Goal: Communication & Community: Answer question/provide support

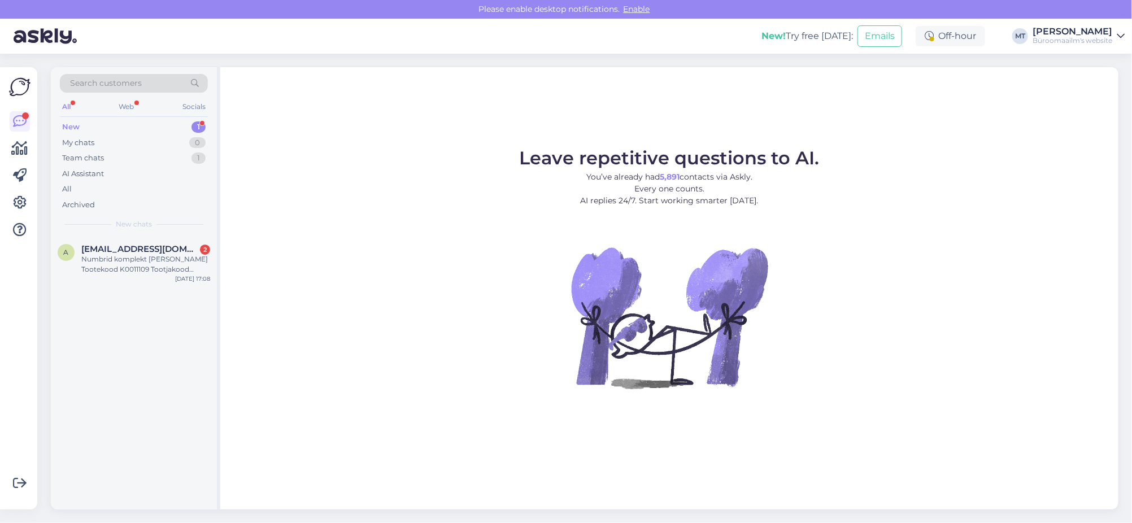
click at [73, 123] on div "New" at bounding box center [71, 126] width 18 height 11
click at [117, 260] on div "Numbrid komplekt [PERSON_NAME] Tootekood K0011109 Tootjakood 204888478" at bounding box center [145, 264] width 129 height 20
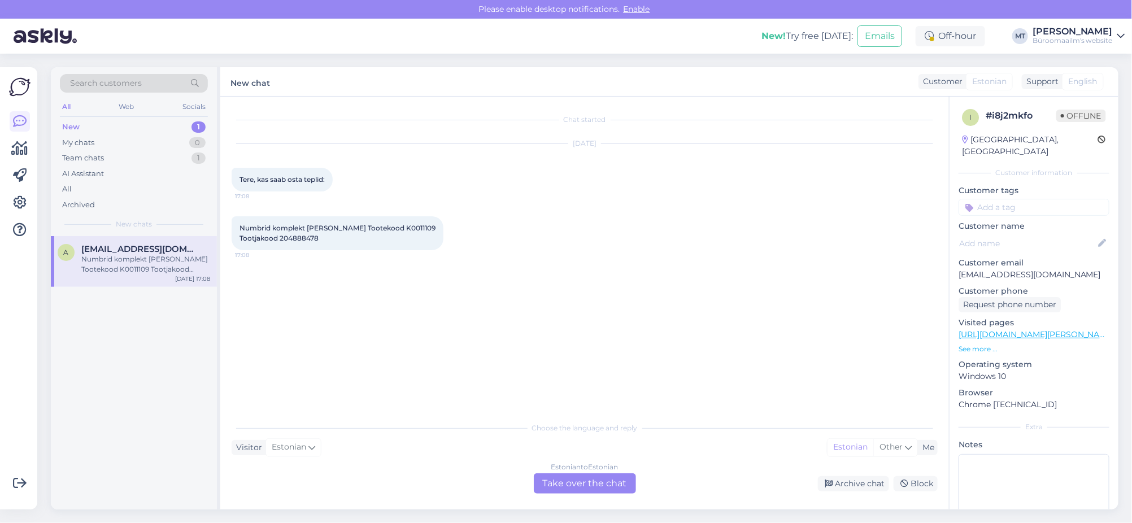
click at [383, 221] on div "Numbrid komplekt [PERSON_NAME] Tootekood K0011109 Tootjakood 204888478 17:08" at bounding box center [338, 233] width 212 height 34
copy span "K0011109"
click at [605, 481] on div "Estonian to Estonian Take over the chat" at bounding box center [585, 483] width 102 height 20
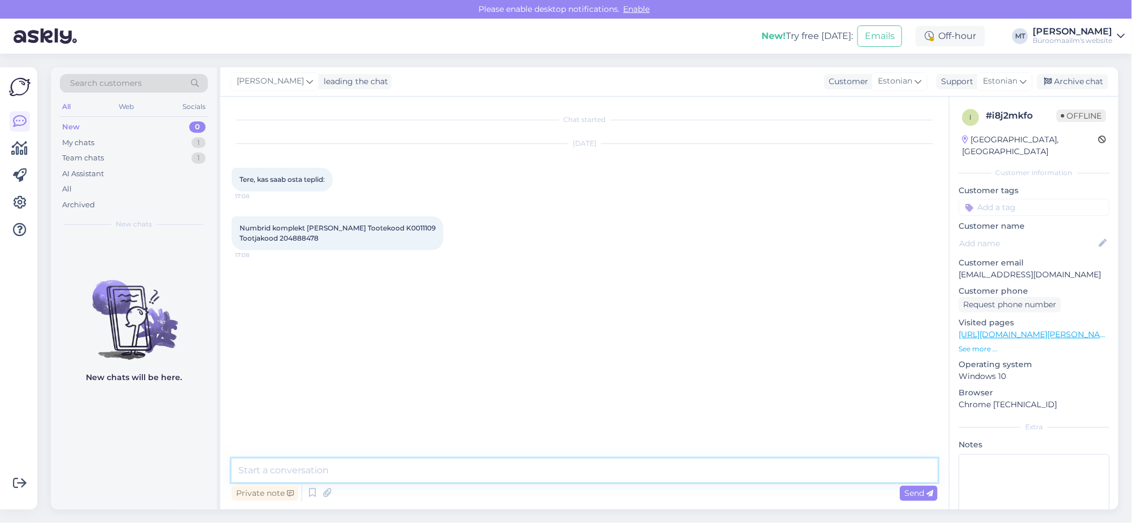
click at [310, 465] on textarea at bounding box center [585, 471] width 706 height 24
type textarea "Tere. Soovitud toode on olemas ja on võimalik osta läbi büroomaailma e-[PERSON_…"
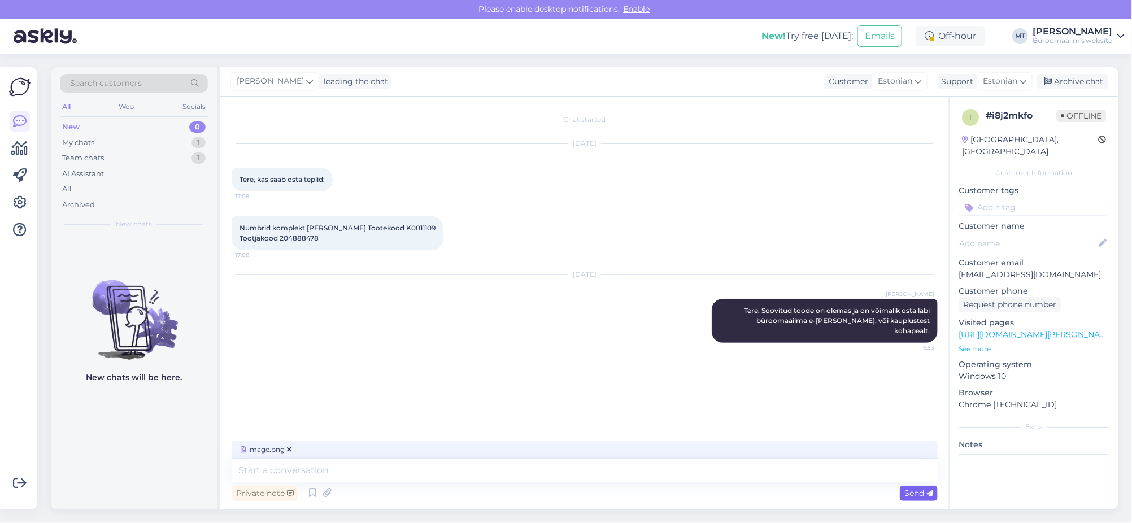
click at [927, 492] on icon at bounding box center [929, 493] width 7 height 7
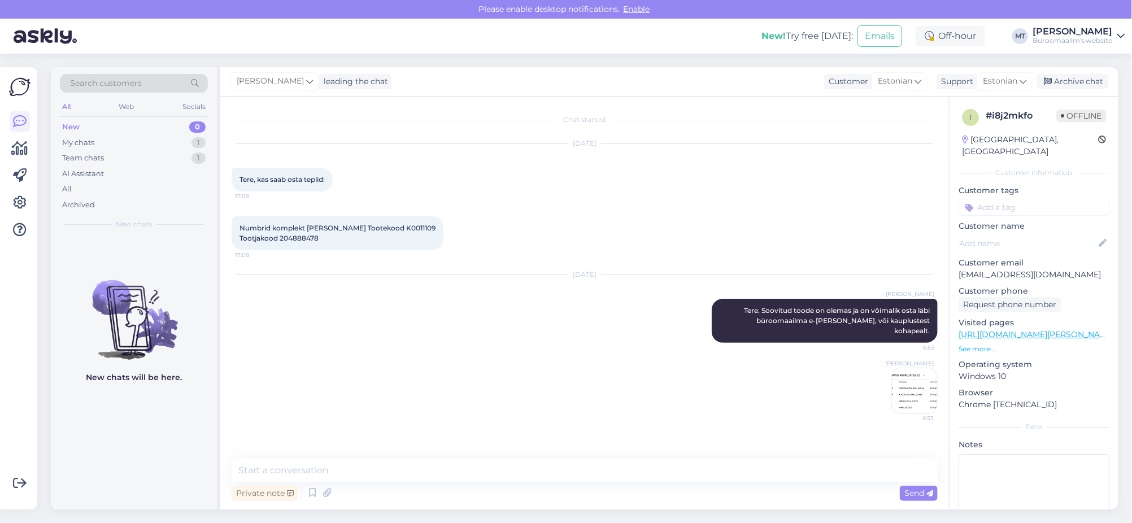
click at [909, 382] on img at bounding box center [914, 390] width 45 height 45
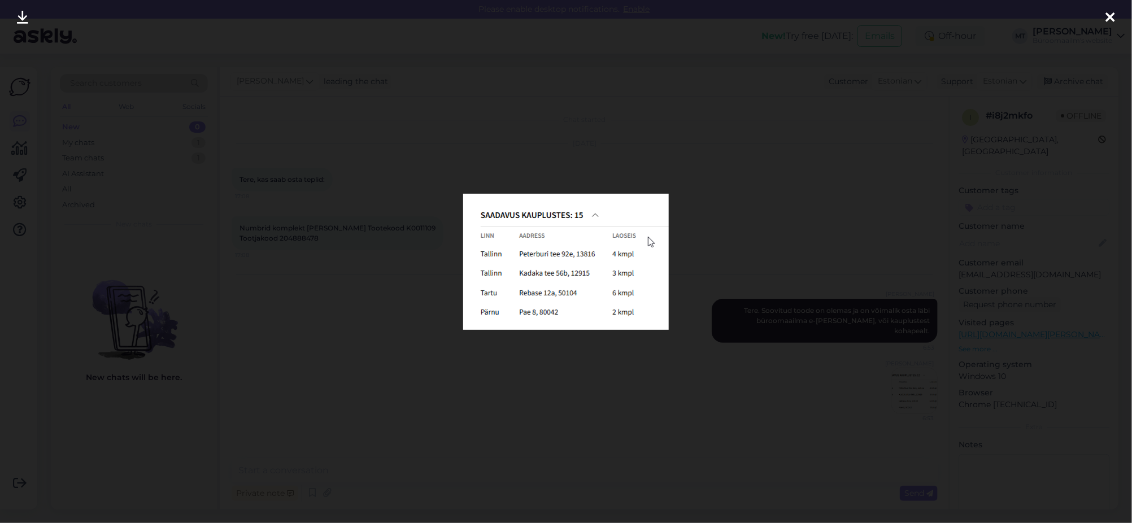
click at [1114, 16] on icon at bounding box center [1110, 18] width 9 height 15
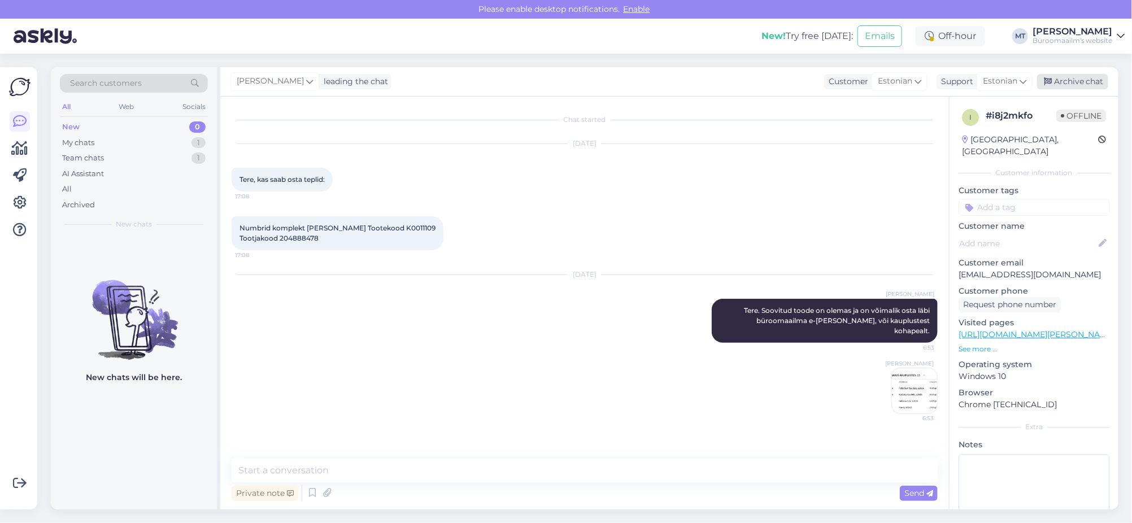
click at [1096, 84] on div "Archive chat" at bounding box center [1072, 81] width 71 height 15
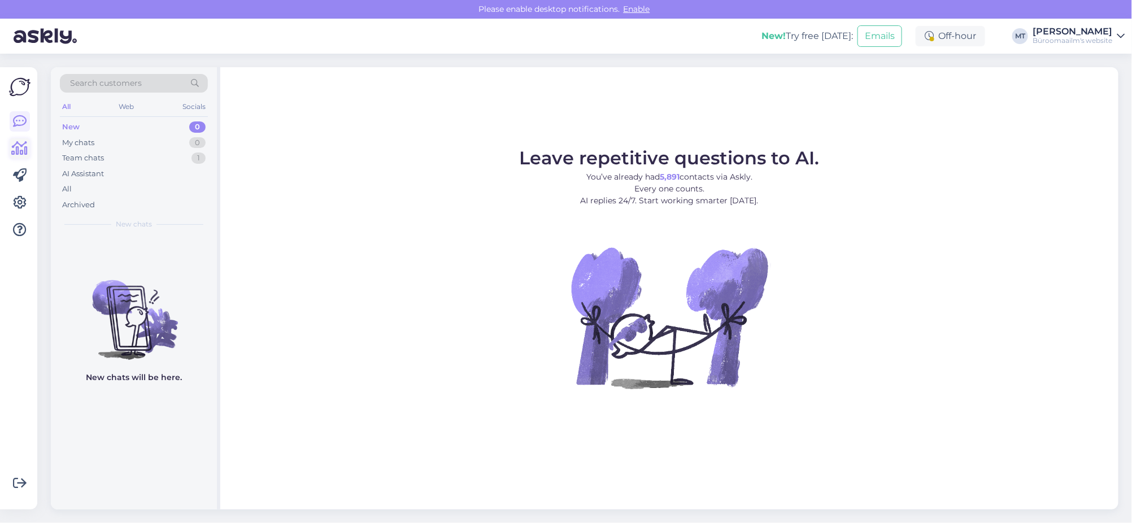
click at [24, 150] on icon at bounding box center [20, 149] width 16 height 14
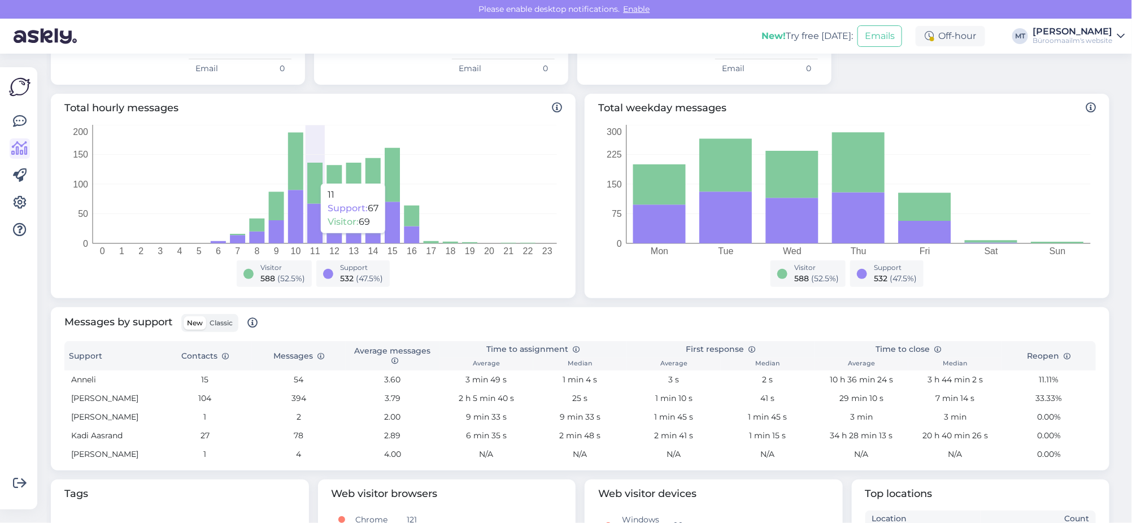
scroll to position [211, 0]
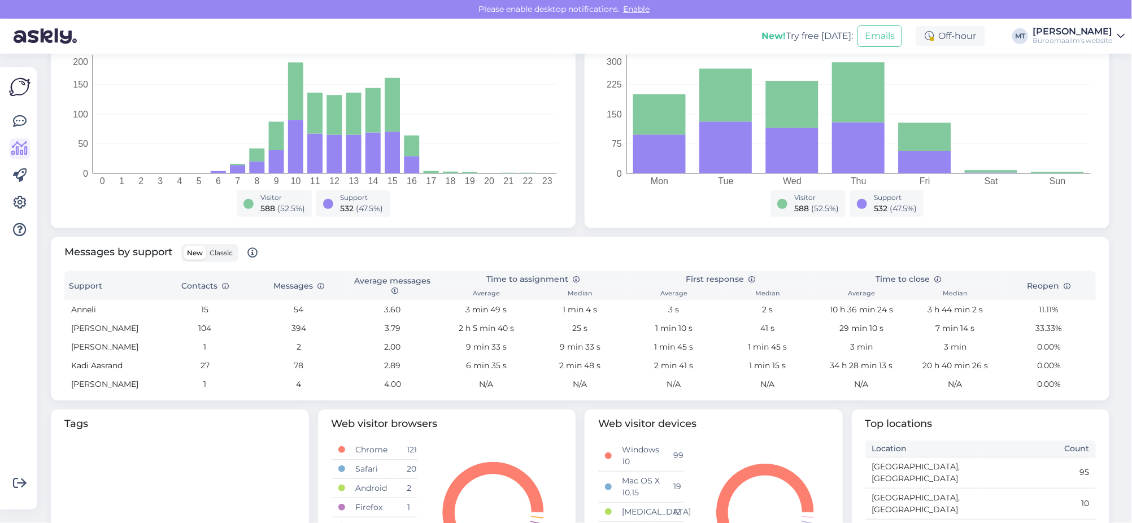
click at [223, 251] on span "Classic" at bounding box center [221, 253] width 23 height 8
click at [206, 246] on input "Classic" at bounding box center [206, 246] width 0 height 0
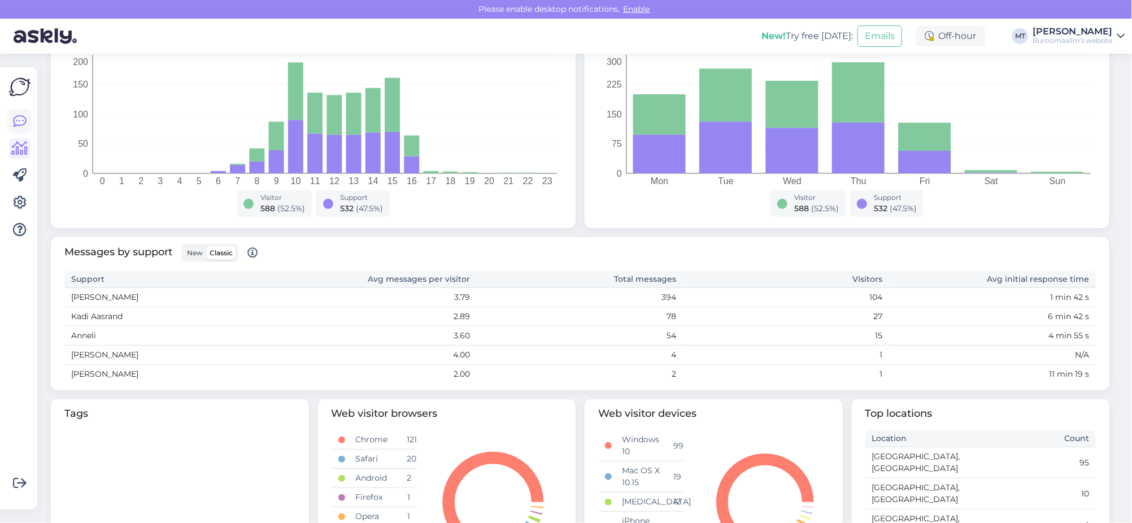
click at [23, 120] on icon at bounding box center [20, 122] width 14 height 14
